Goal: Check status: Check status

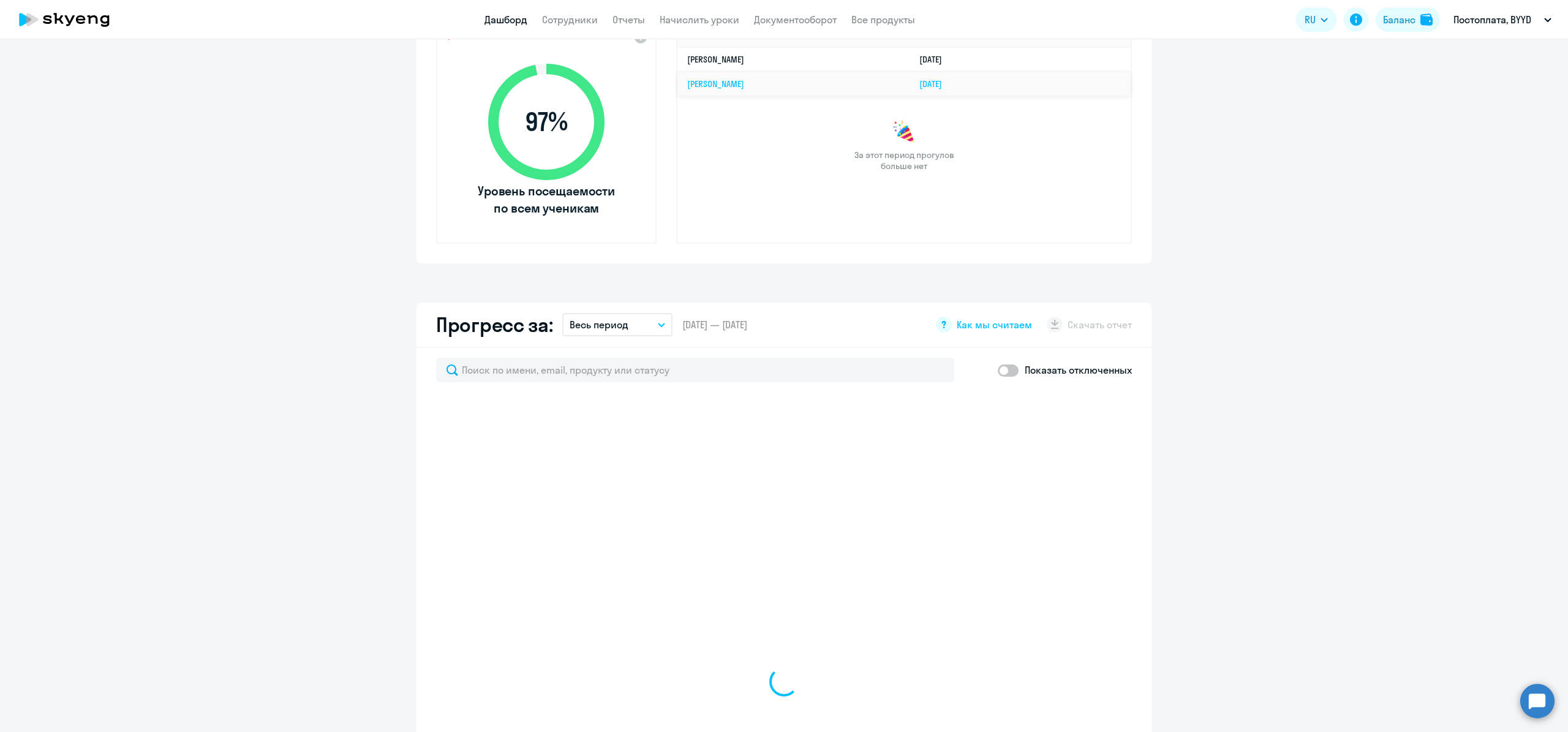
select select "30"
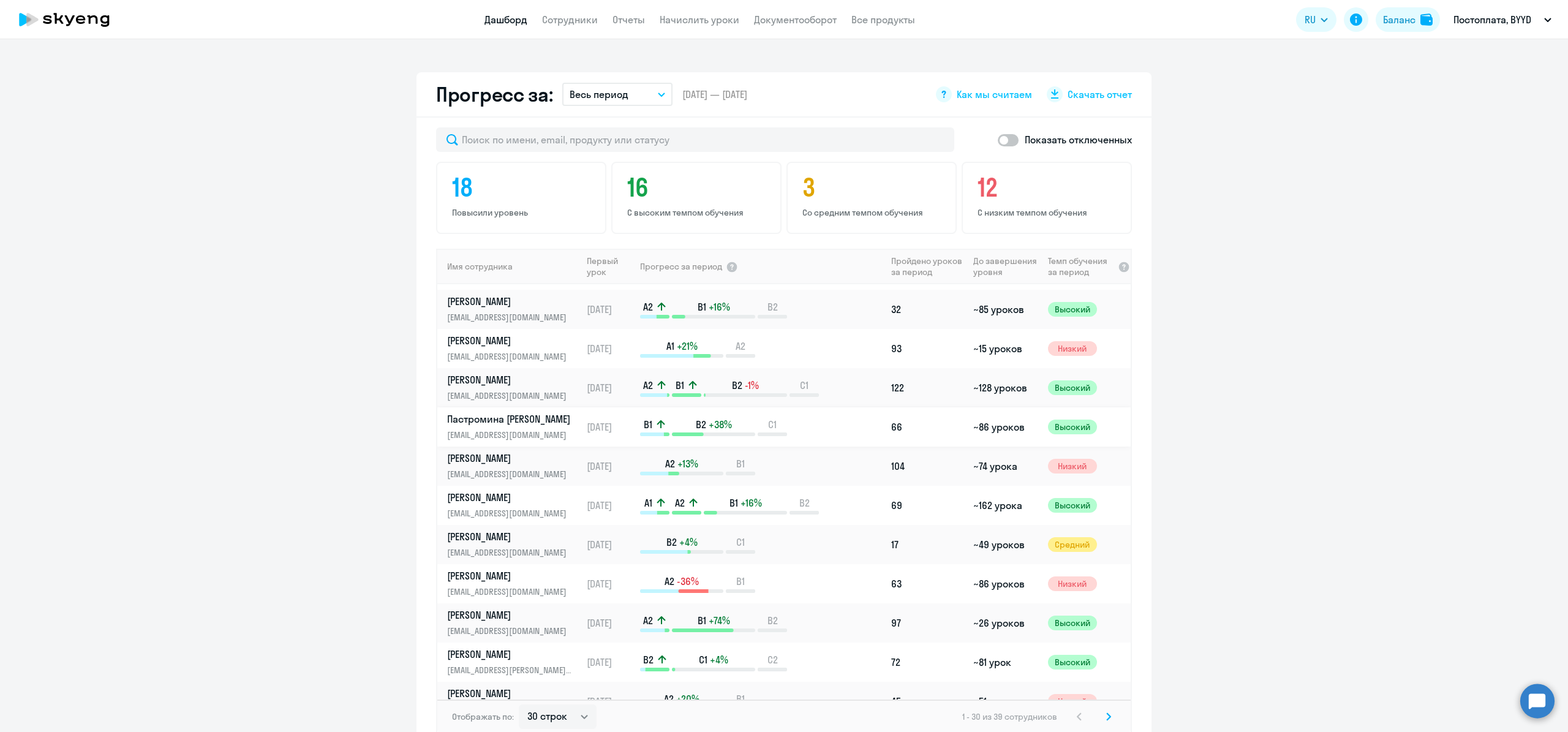
scroll to position [761, 0]
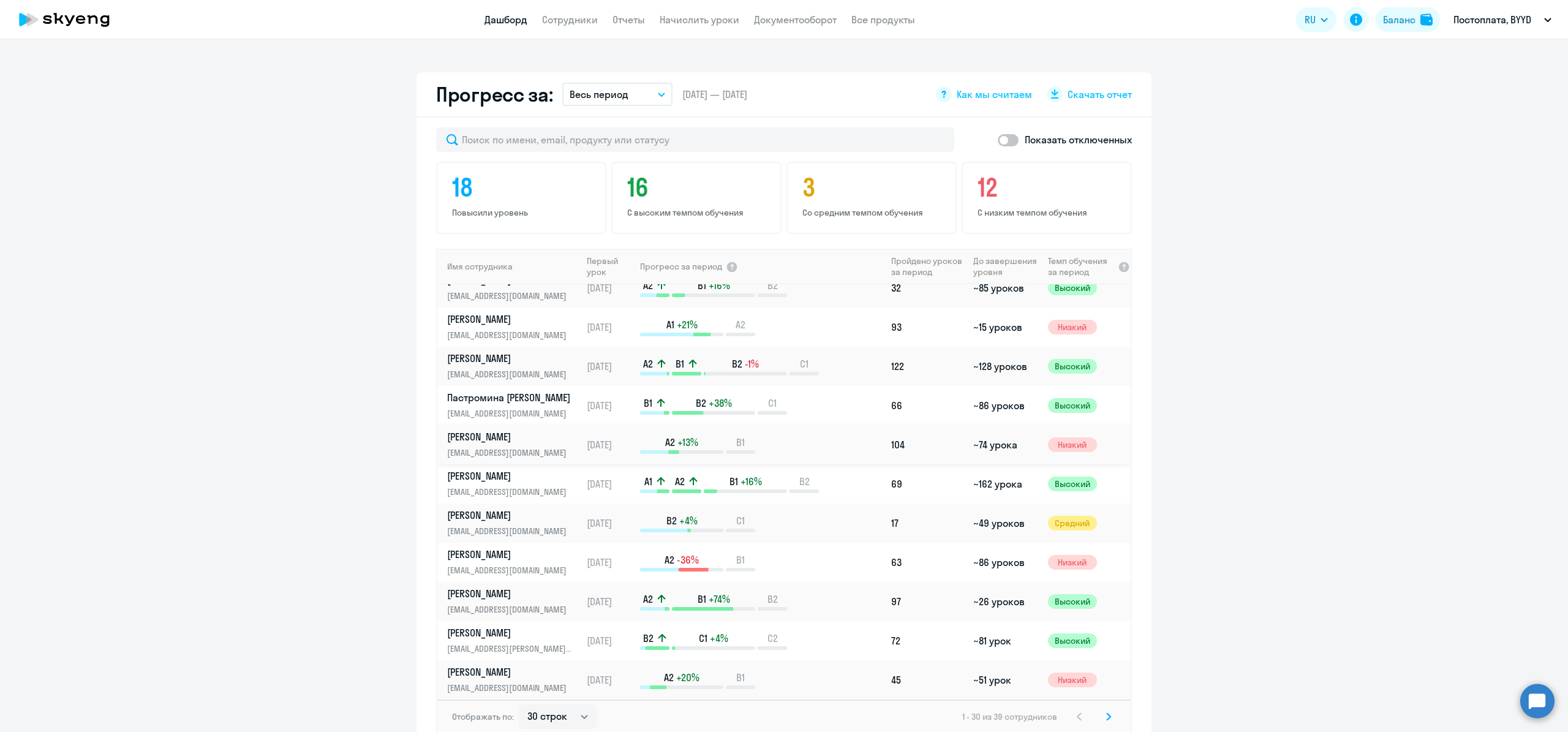
click at [510, 433] on p "[PERSON_NAME]" at bounding box center [510, 437] width 126 height 13
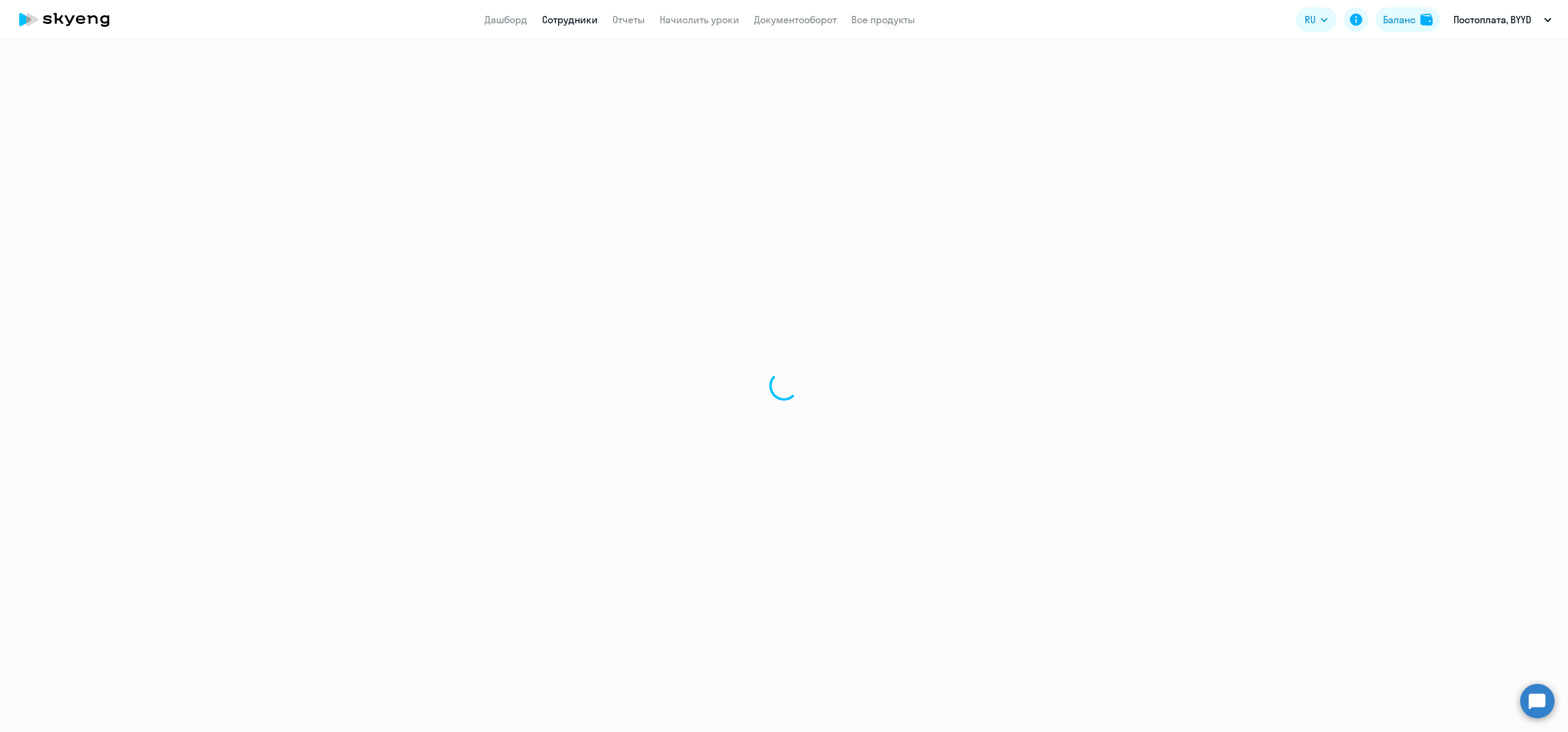
select select "english"
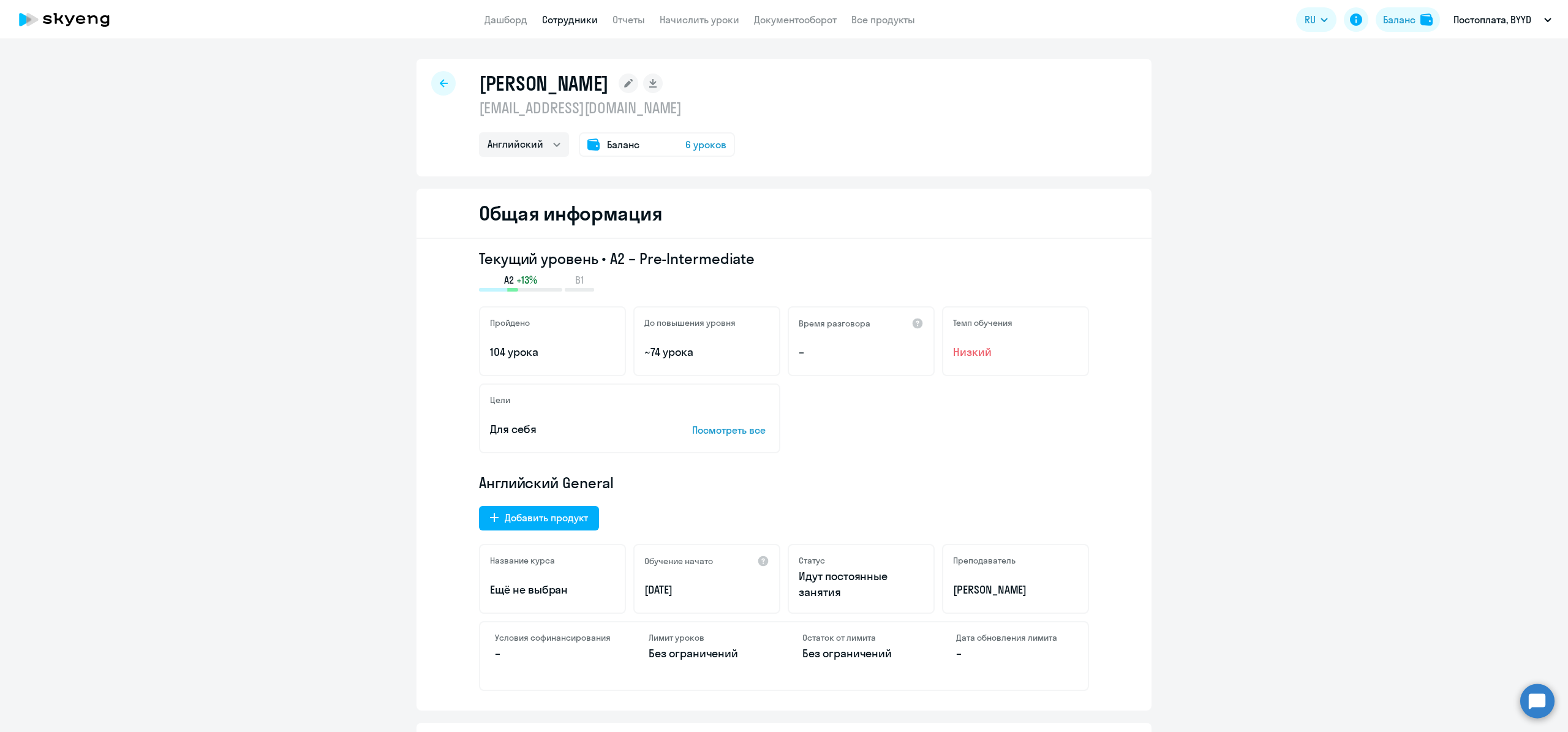
click at [447, 83] on icon at bounding box center [443, 83] width 8 height 8
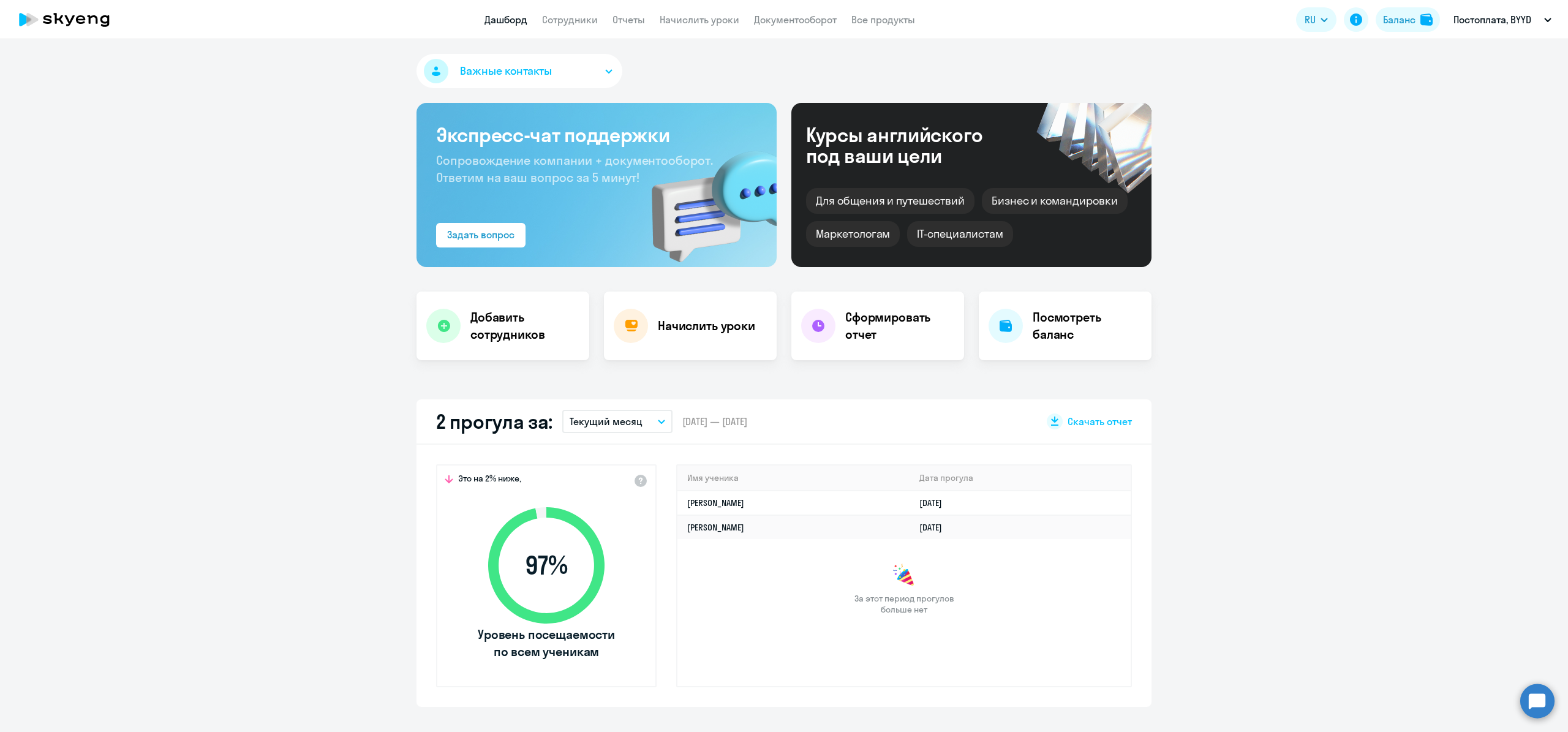
select select "30"
